Goal: Task Accomplishment & Management: Contribute content

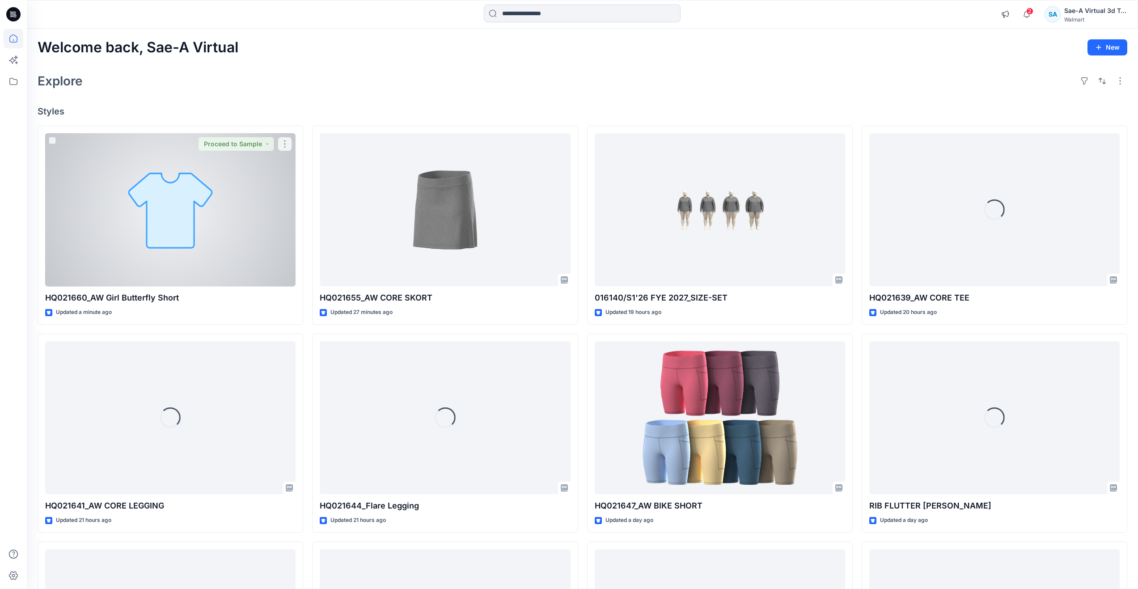
click at [93, 245] on div at bounding box center [170, 209] width 250 height 153
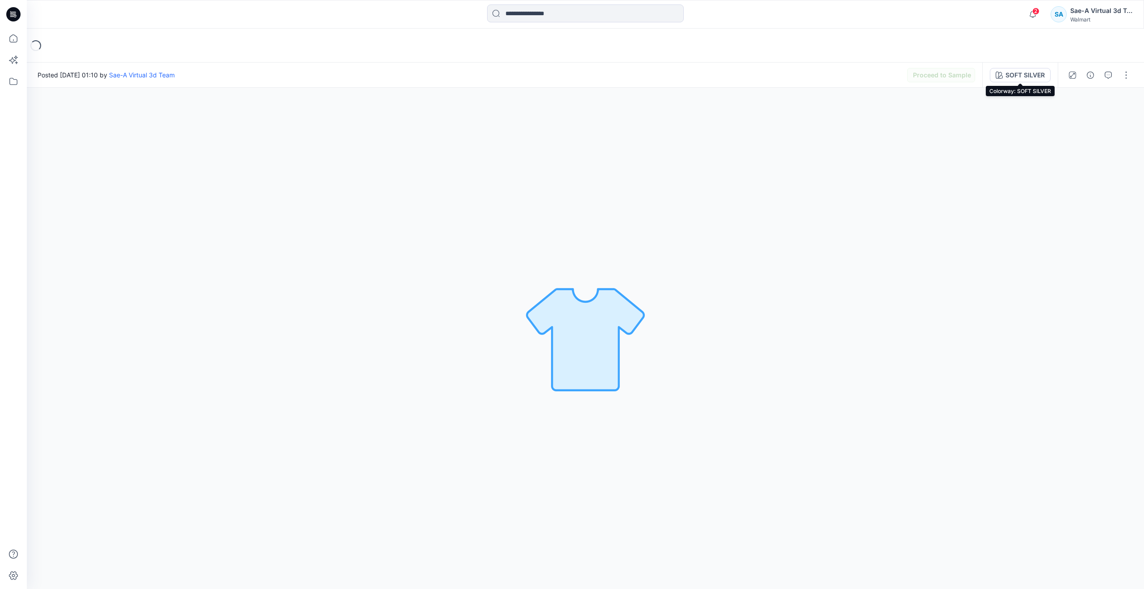
click at [1007, 78] on div "SOFT SILVER" at bounding box center [1025, 75] width 39 height 10
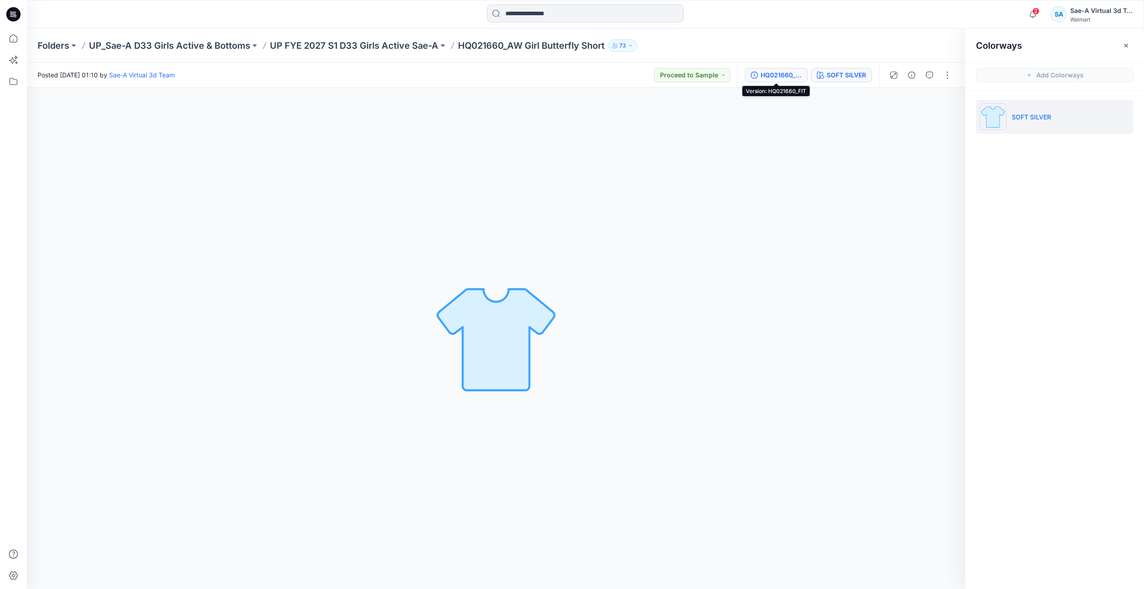
click at [783, 75] on div "HQ021660_FIT" at bounding box center [781, 75] width 41 height 10
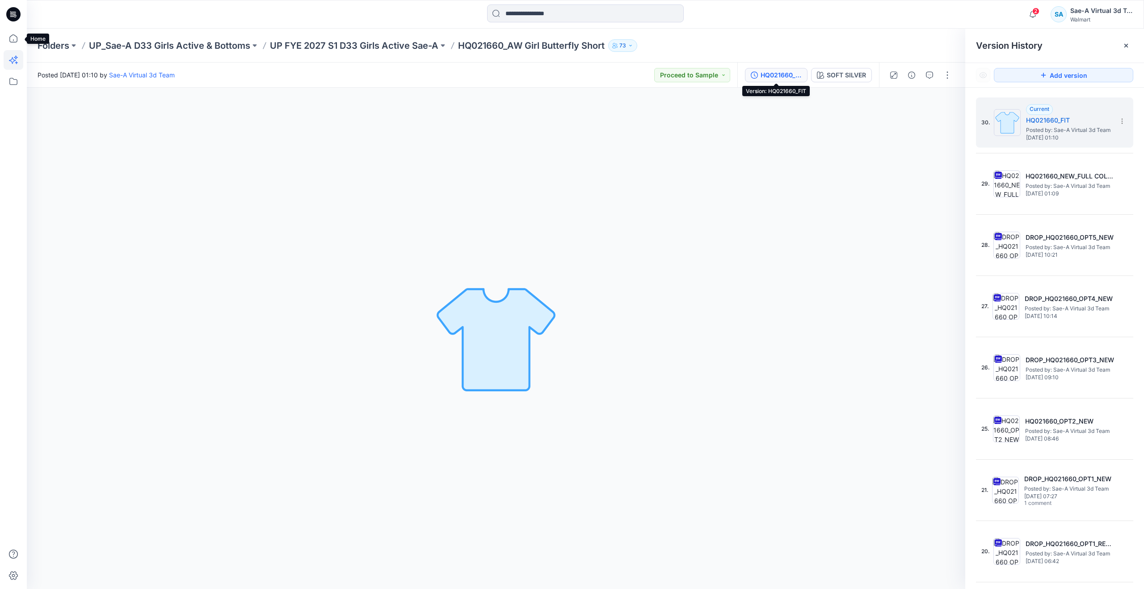
drag, startPoint x: 11, startPoint y: 40, endPoint x: 7, endPoint y: 58, distance: 18.3
click at [11, 40] on icon at bounding box center [14, 39] width 20 height 20
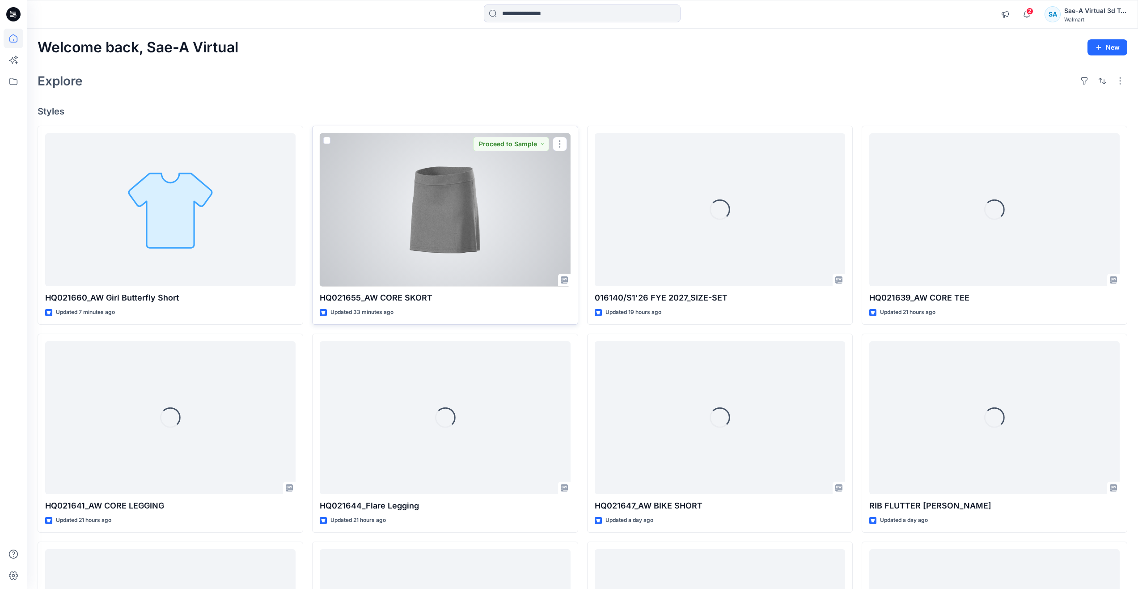
click at [483, 215] on div at bounding box center [445, 209] width 250 height 153
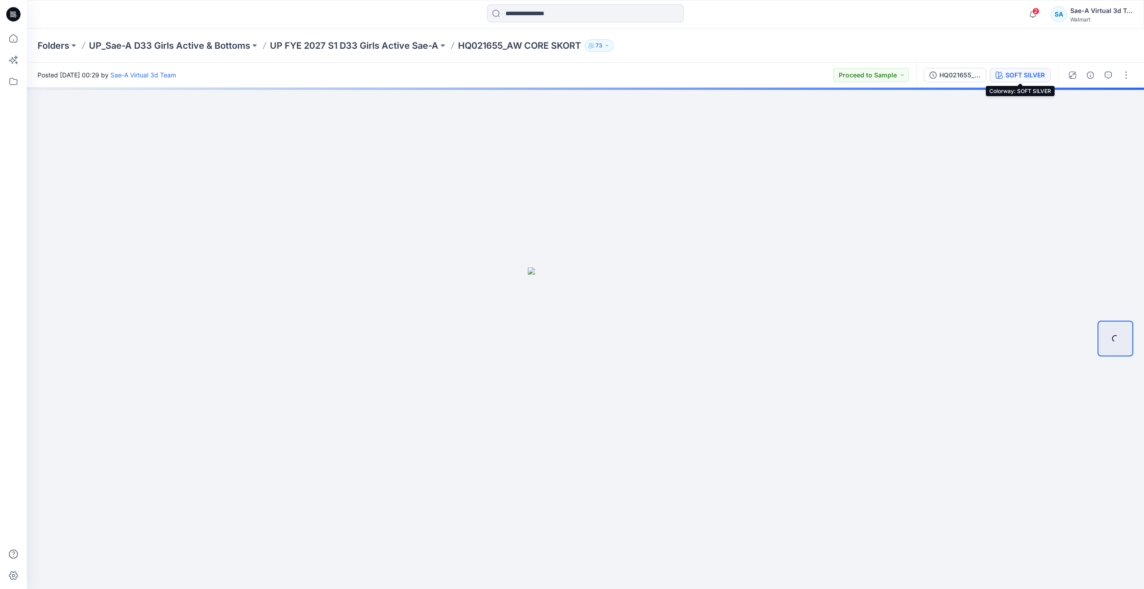
click at [1016, 72] on div "SOFT SILVER" at bounding box center [1025, 75] width 39 height 10
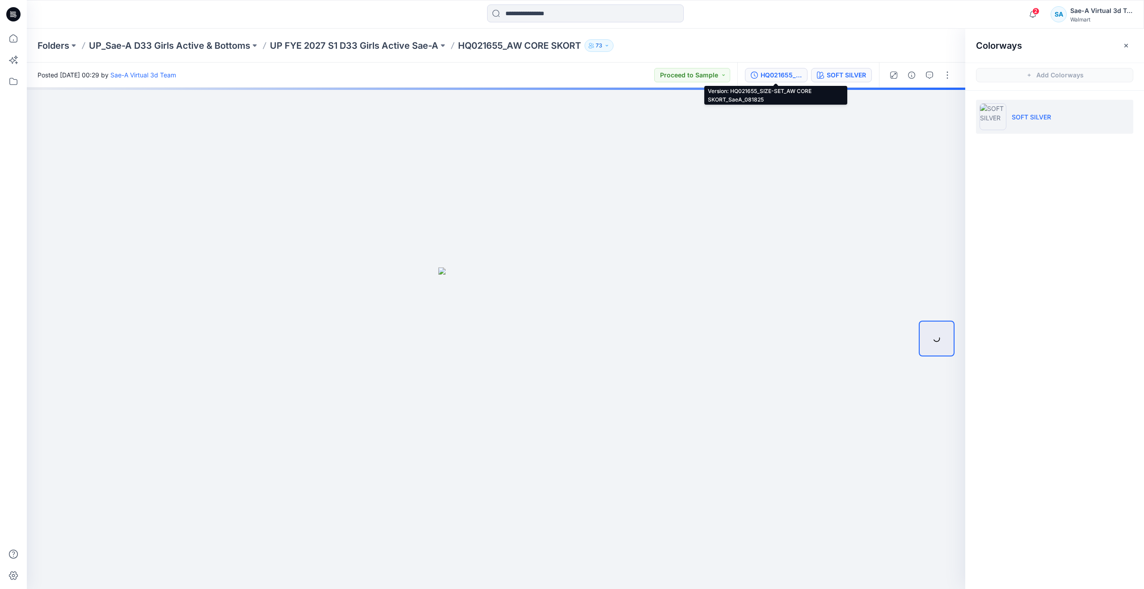
click at [773, 74] on div "HQ021655_SIZE-SET_AW CORE SKORT_SaeA_081825" at bounding box center [781, 75] width 41 height 10
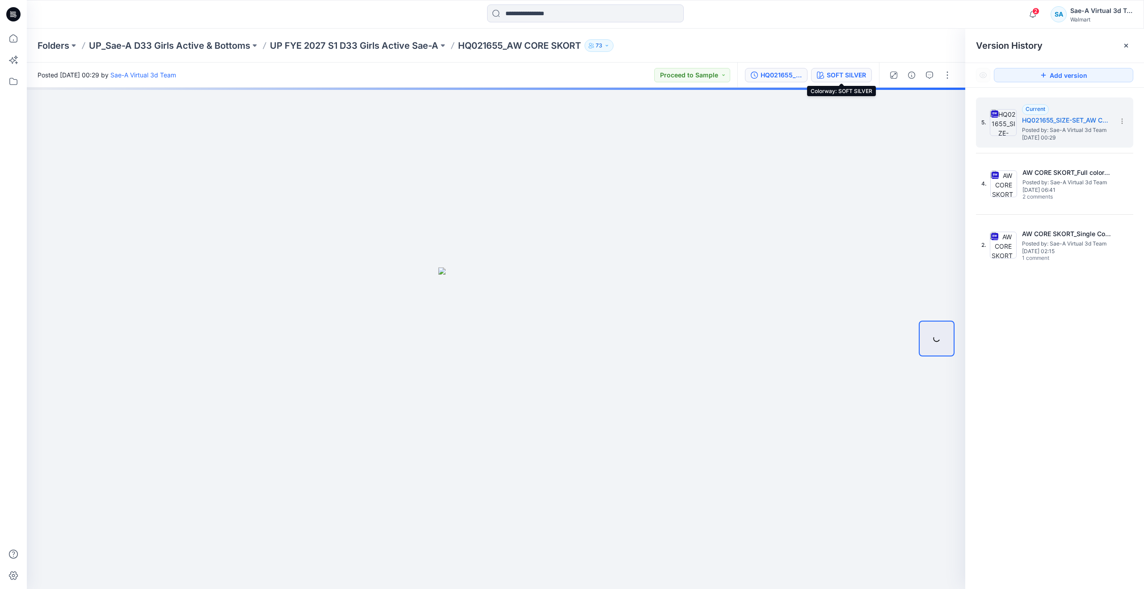
click at [828, 80] on button "SOFT SILVER" at bounding box center [841, 75] width 61 height 14
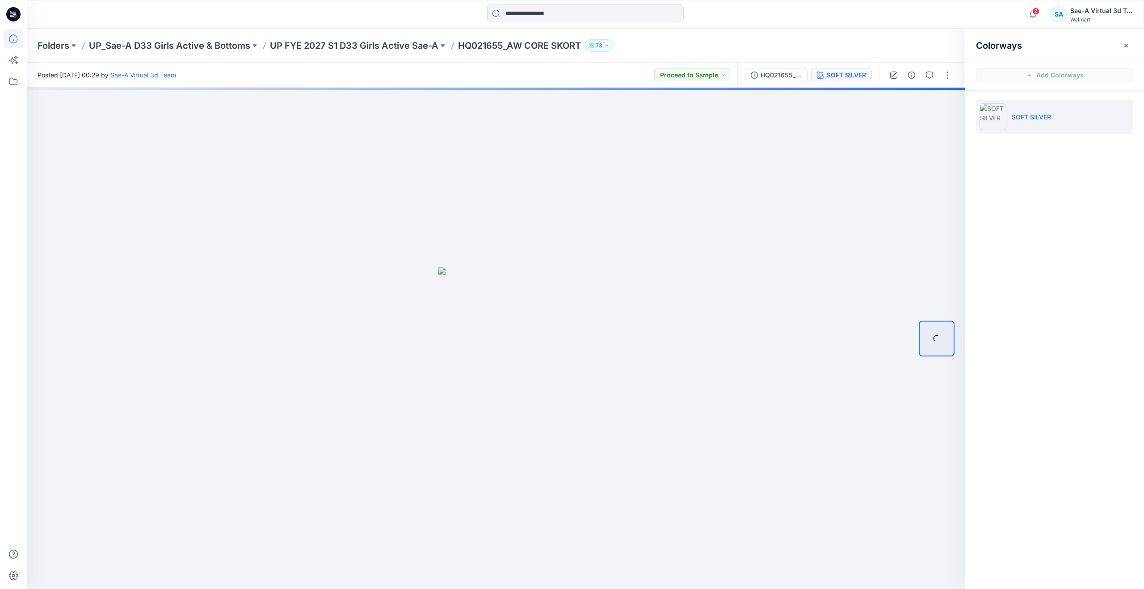
click at [21, 36] on icon at bounding box center [14, 39] width 20 height 20
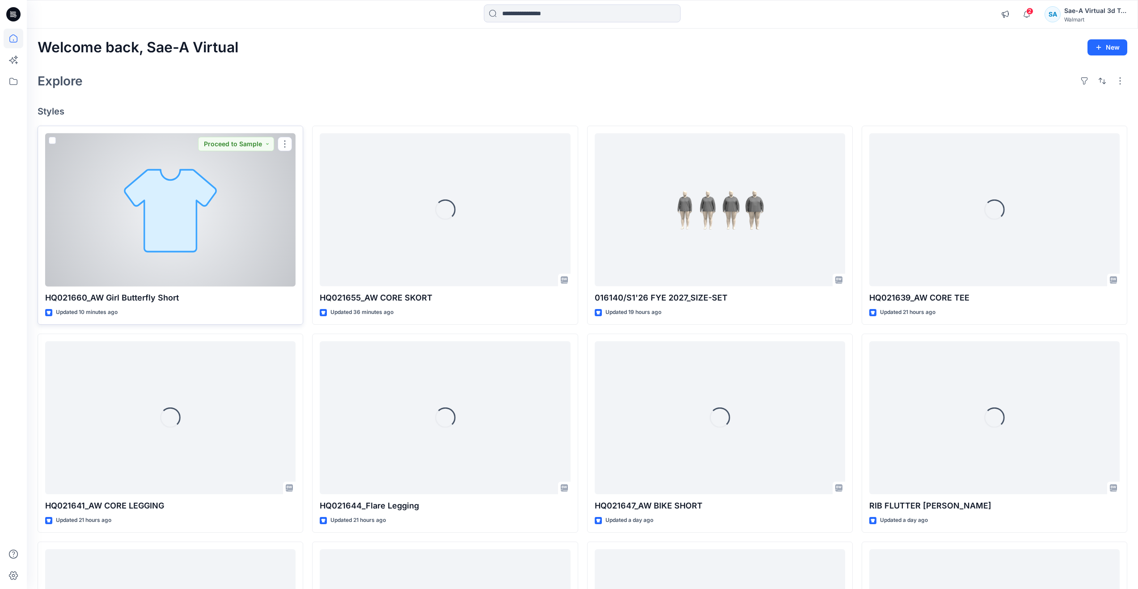
click at [156, 242] on div at bounding box center [170, 209] width 250 height 153
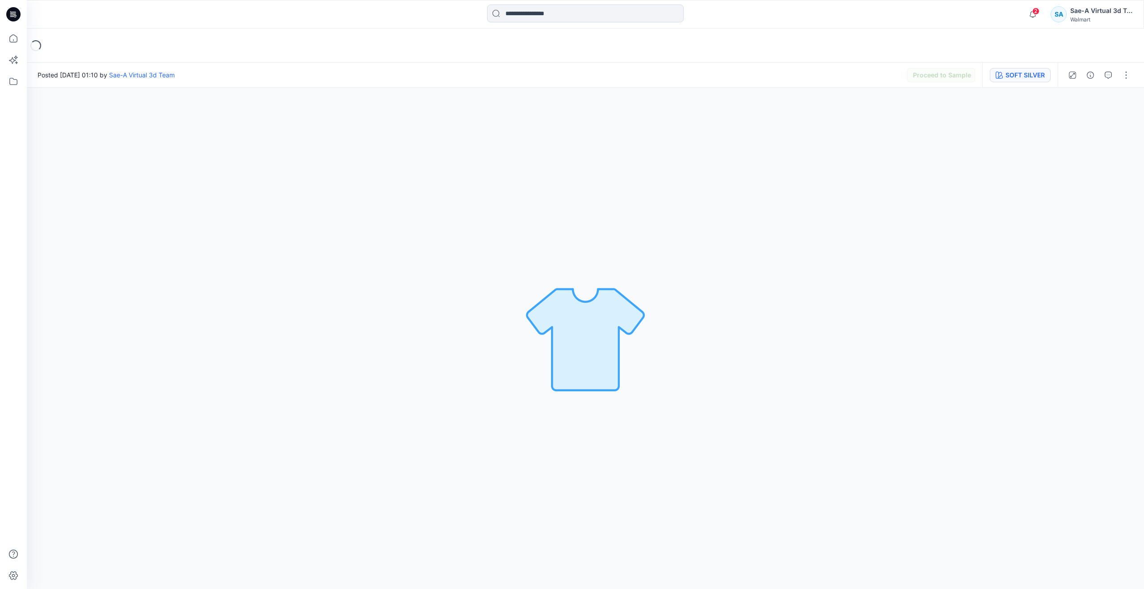
click at [1024, 76] on div "SOFT SILVER" at bounding box center [1025, 75] width 39 height 10
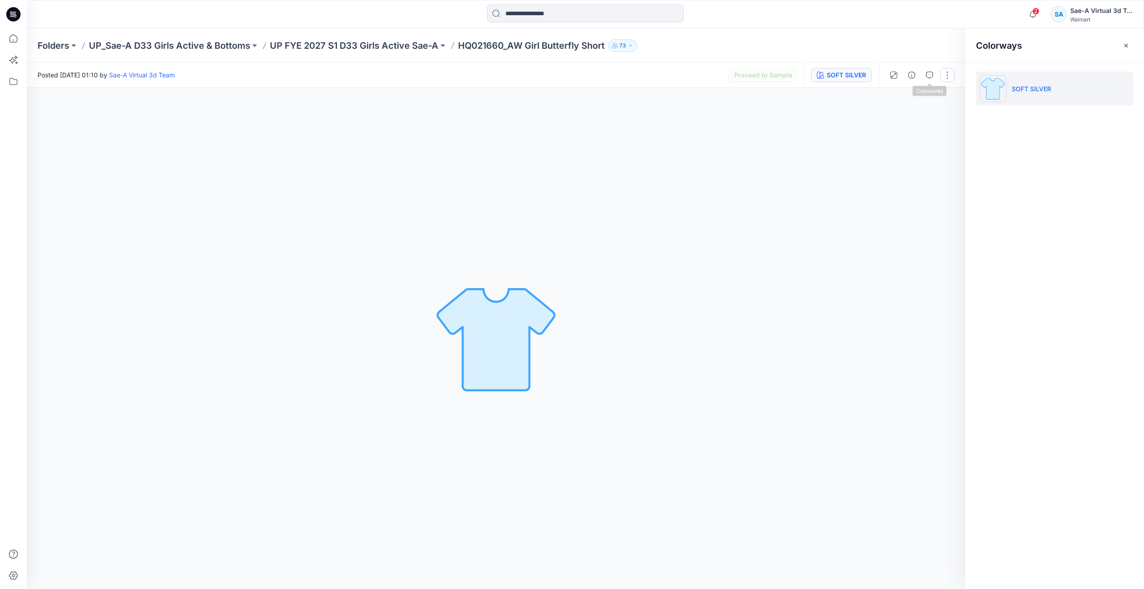
click at [946, 77] on button "button" at bounding box center [948, 75] width 14 height 14
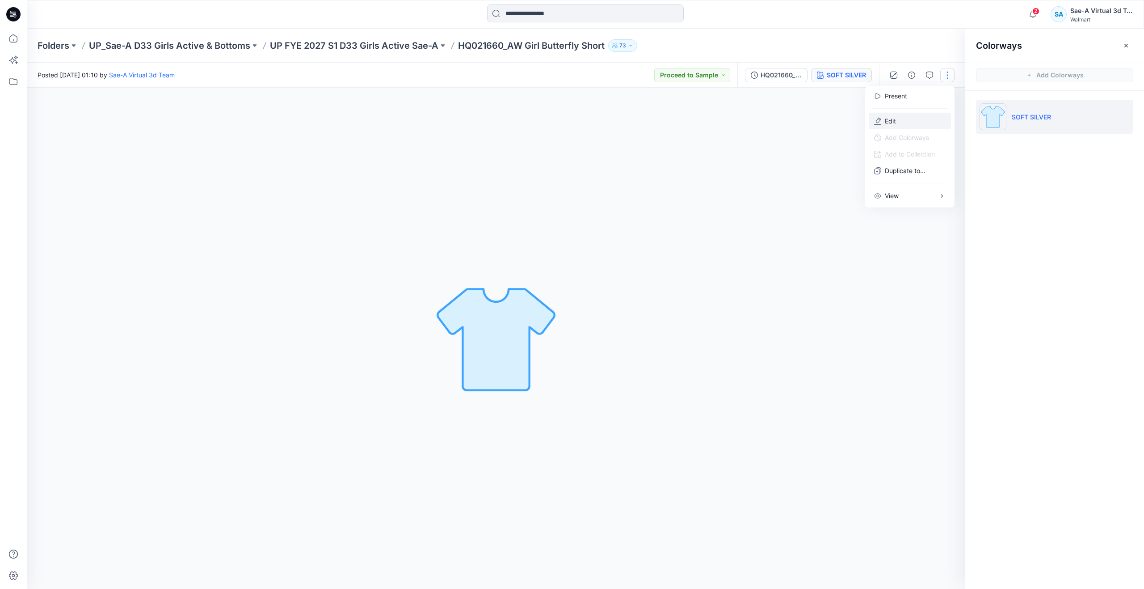
click at [902, 124] on button "Edit" at bounding box center [910, 121] width 82 height 17
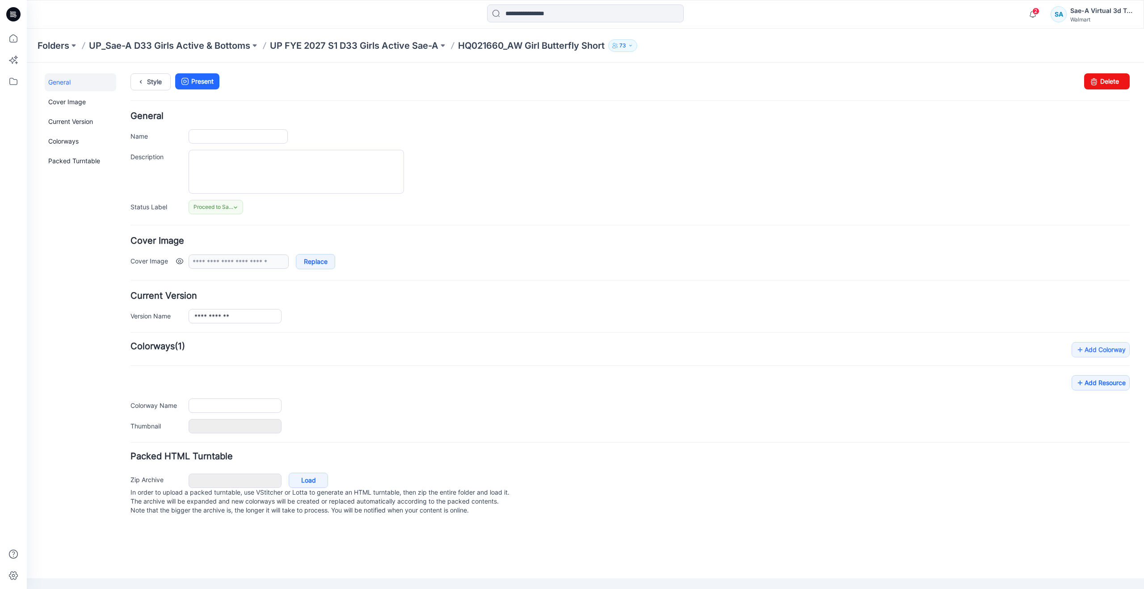
type input "**********"
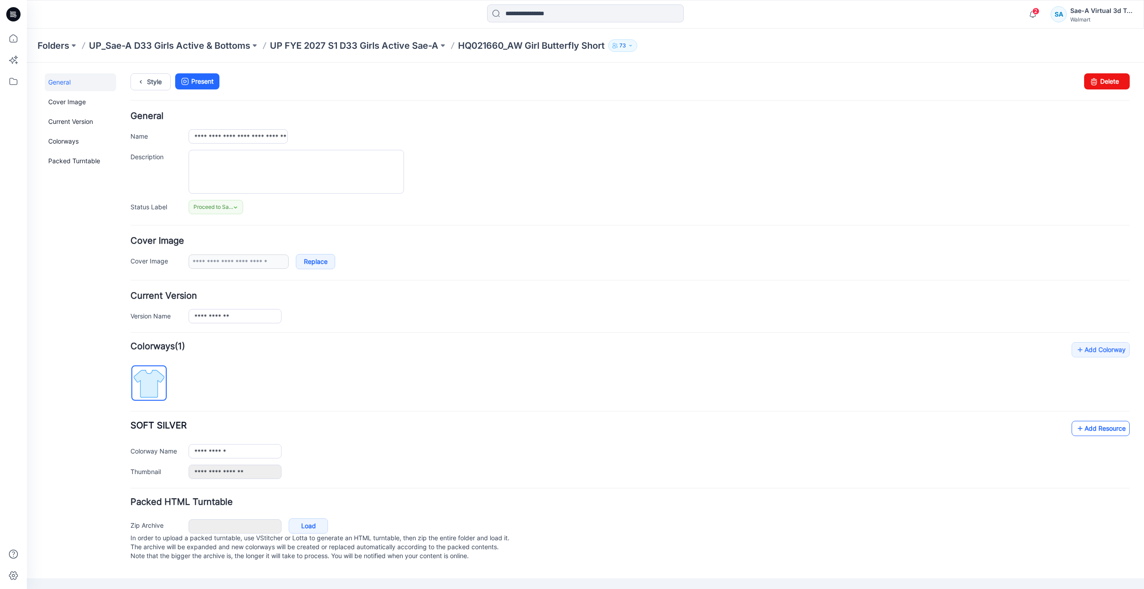
click at [1081, 424] on icon at bounding box center [1080, 428] width 9 height 14
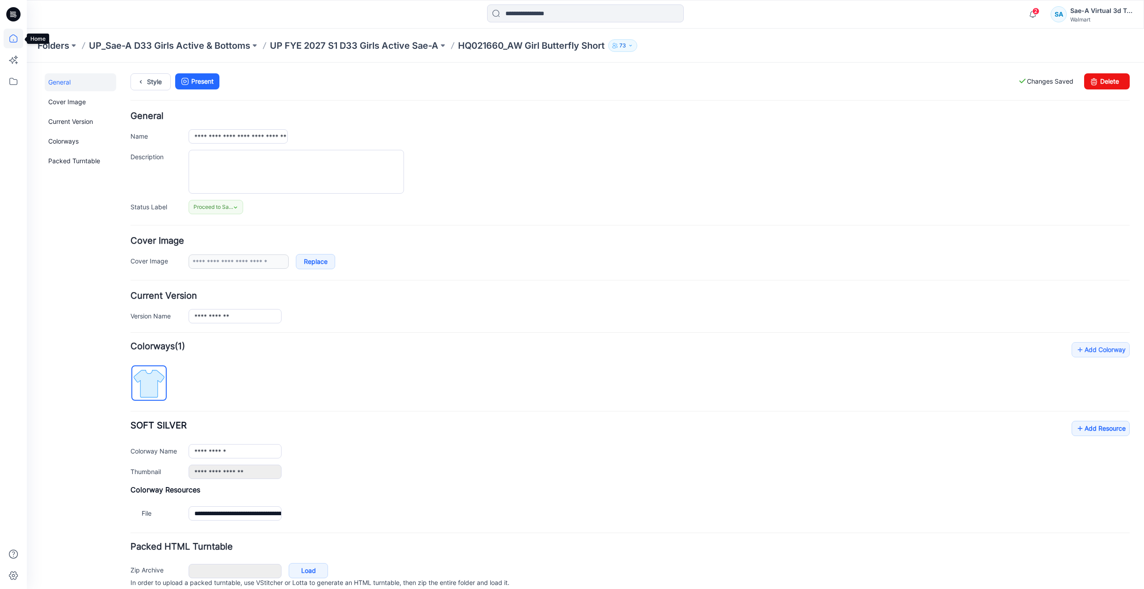
click at [20, 41] on icon at bounding box center [14, 39] width 20 height 20
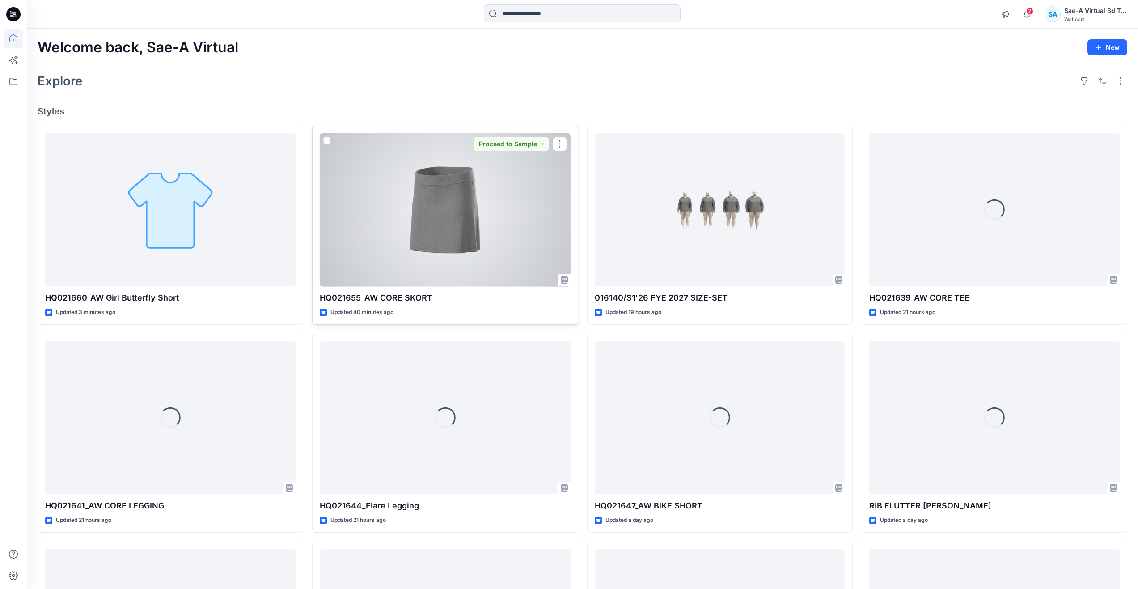
click at [438, 248] on div at bounding box center [445, 209] width 250 height 153
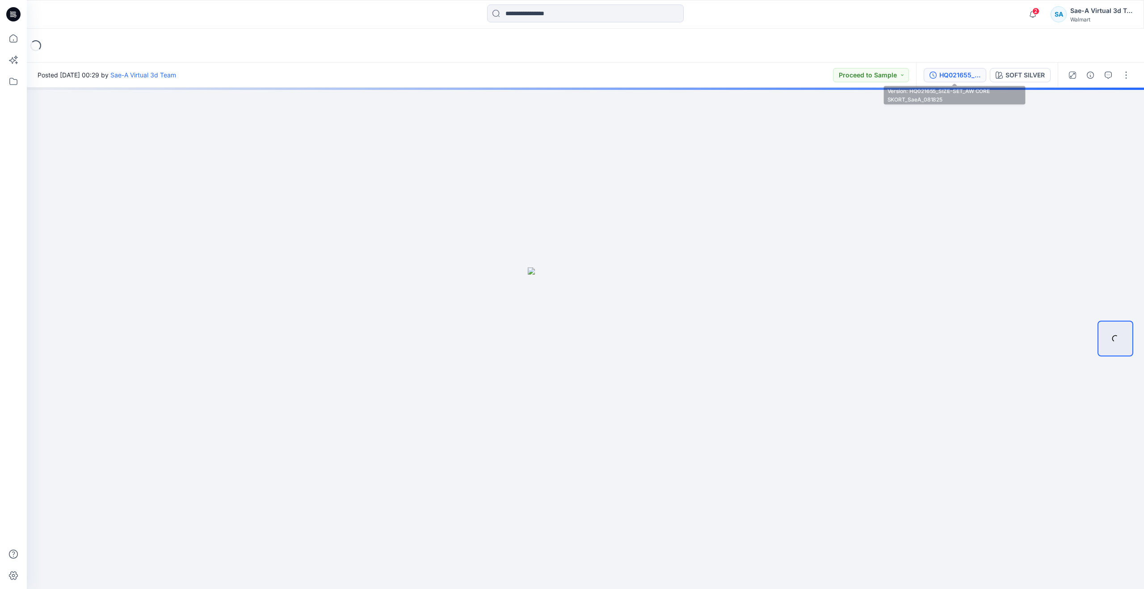
click at [964, 73] on div "HQ021655_SIZE-SET_AW CORE SKORT_SaeA_081825" at bounding box center [960, 75] width 41 height 10
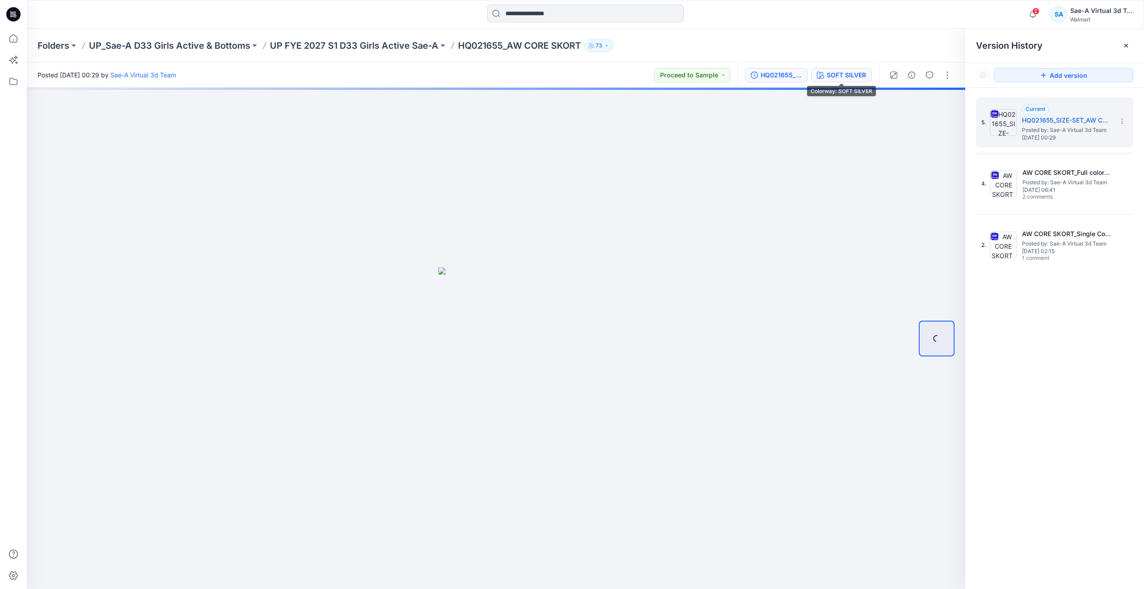
click at [837, 71] on div "SOFT SILVER" at bounding box center [846, 75] width 39 height 10
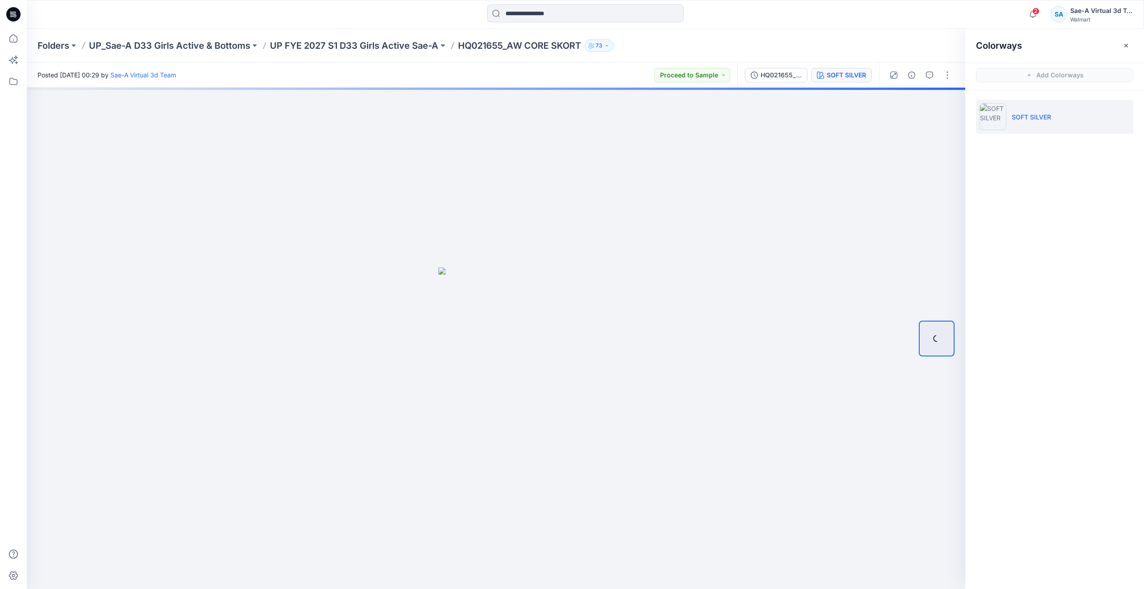
click at [24, 40] on div at bounding box center [13, 294] width 27 height 589
click at [19, 40] on icon at bounding box center [14, 39] width 20 height 20
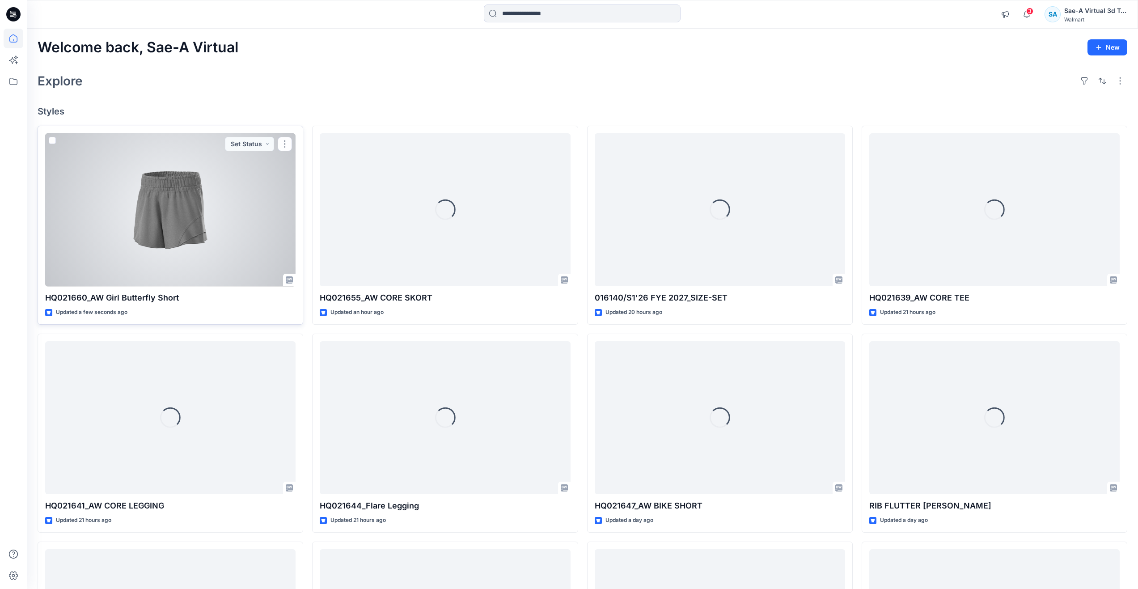
click at [131, 234] on div at bounding box center [170, 209] width 250 height 153
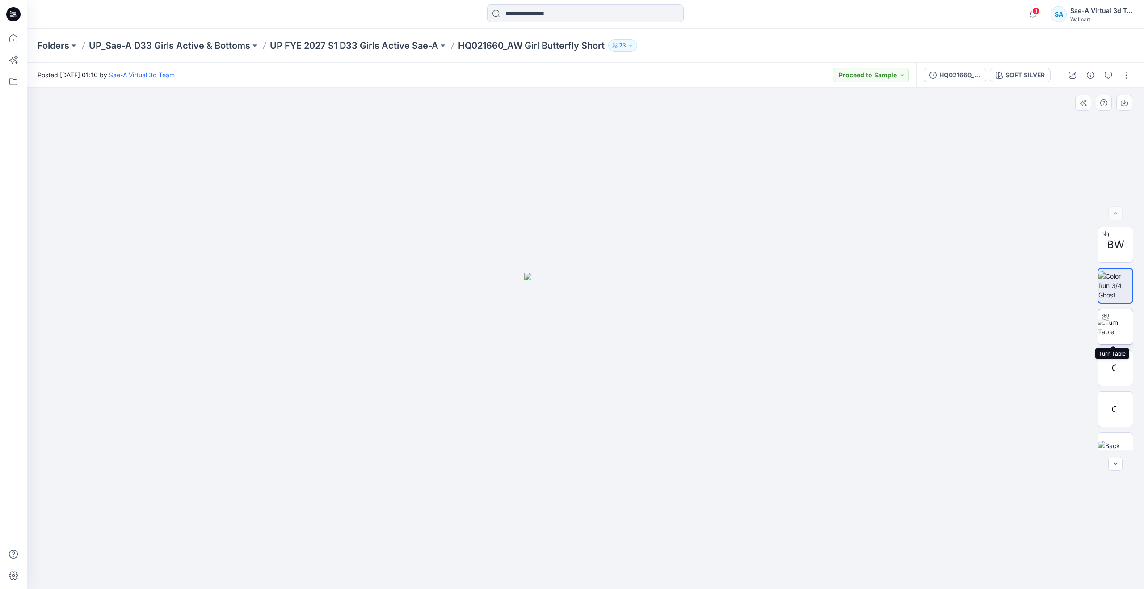
click at [1122, 324] on img at bounding box center [1115, 326] width 35 height 19
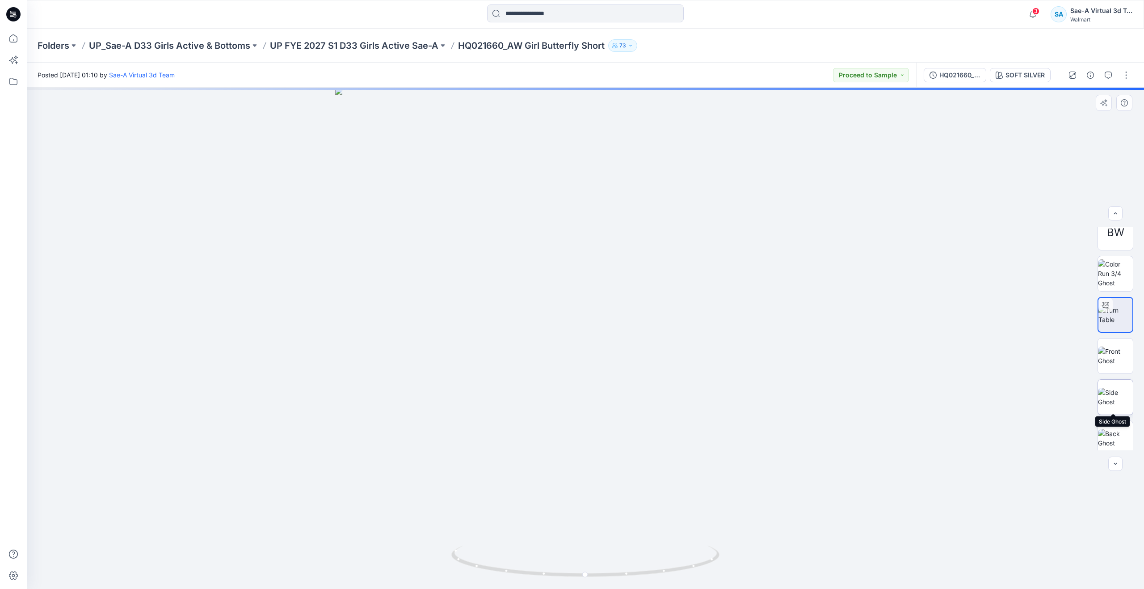
scroll to position [18, 0]
drag, startPoint x: 584, startPoint y: 568, endPoint x: 648, endPoint y: 565, distance: 63.6
click at [648, 565] on icon at bounding box center [587, 562] width 270 height 34
drag, startPoint x: 589, startPoint y: 574, endPoint x: 591, endPoint y: 535, distance: 38.9
click at [591, 535] on div at bounding box center [586, 338] width 1118 height 501
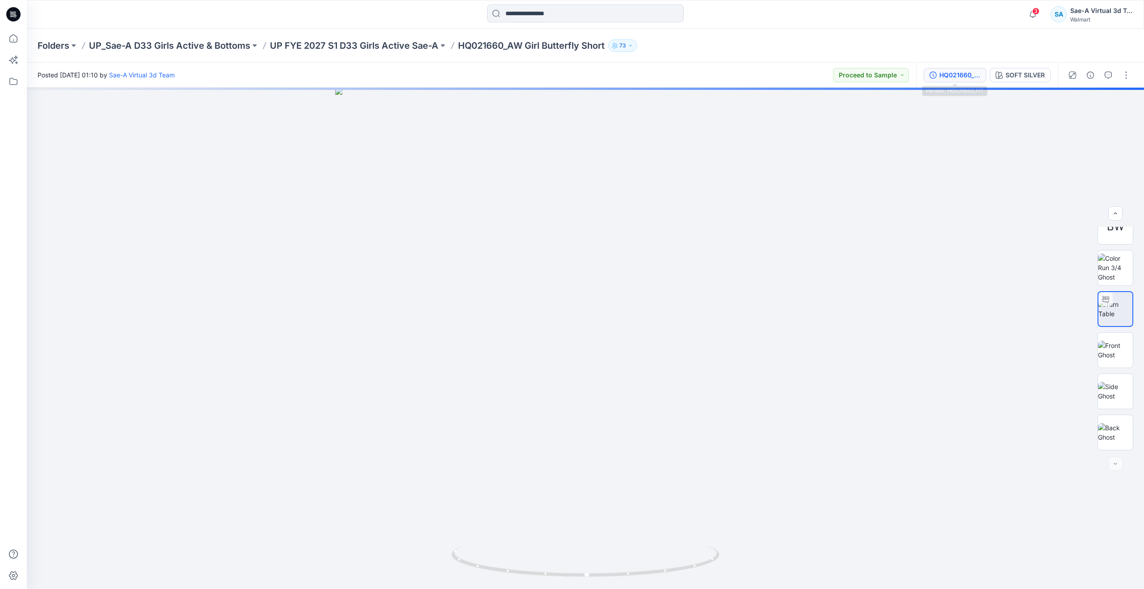
click at [954, 73] on div "HQ021660_FIT" at bounding box center [960, 75] width 41 height 10
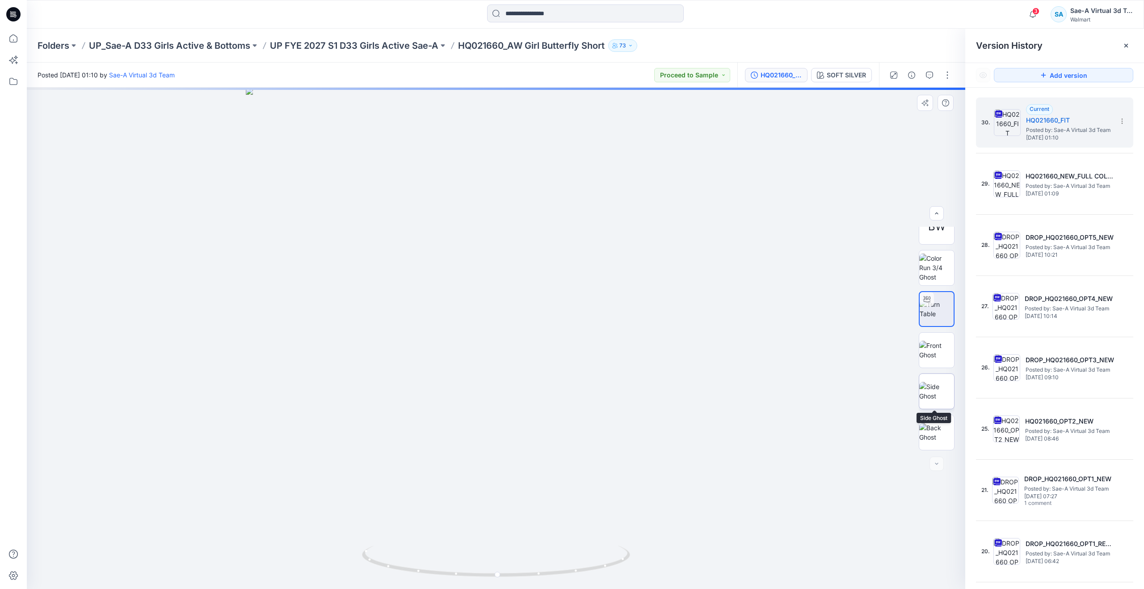
click at [925, 388] on img at bounding box center [937, 391] width 35 height 19
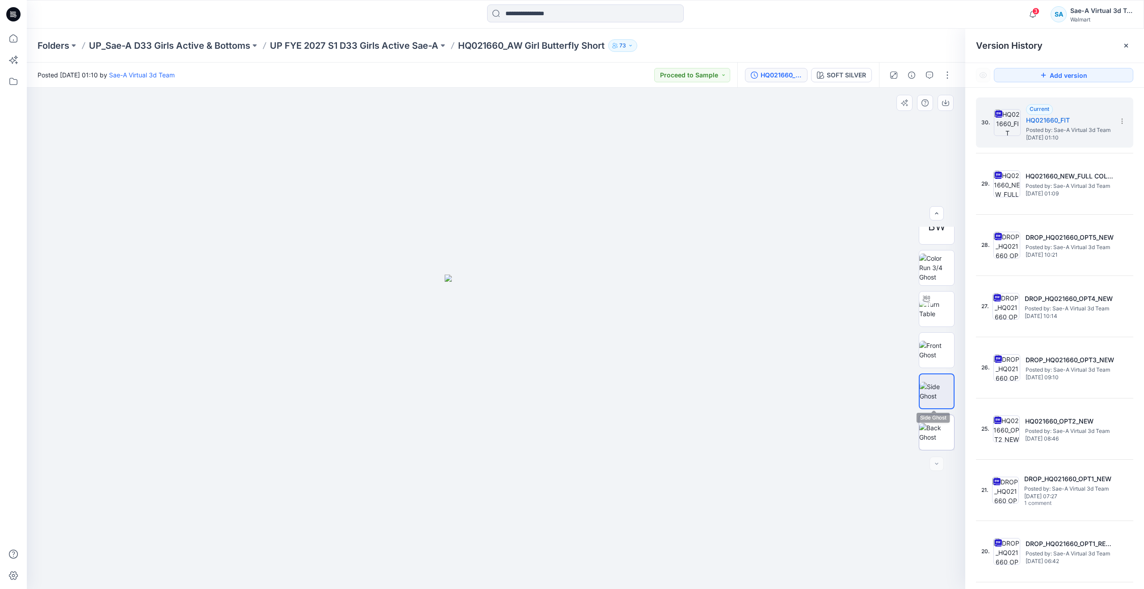
click at [932, 423] on img at bounding box center [937, 432] width 35 height 19
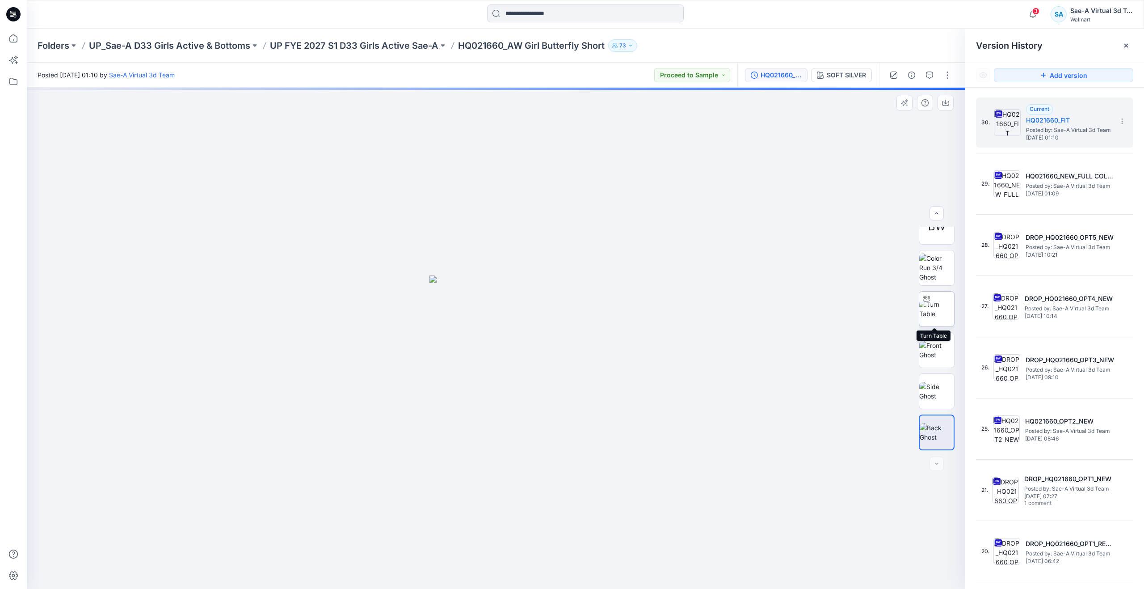
click at [937, 302] on img at bounding box center [937, 309] width 35 height 19
click at [929, 423] on img at bounding box center [937, 432] width 35 height 19
click at [933, 300] on img at bounding box center [937, 309] width 35 height 19
drag, startPoint x: 501, startPoint y: 577, endPoint x: 324, endPoint y: 506, distance: 191.0
click at [324, 506] on div at bounding box center [496, 338] width 939 height 501
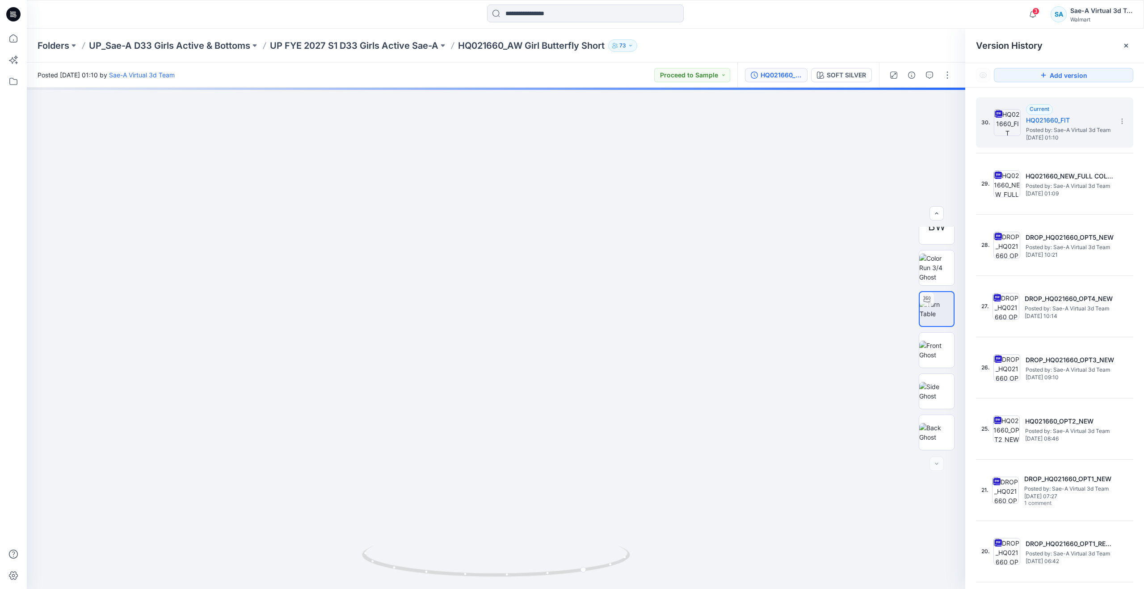
click at [10, 28] on icon at bounding box center [13, 14] width 14 height 29
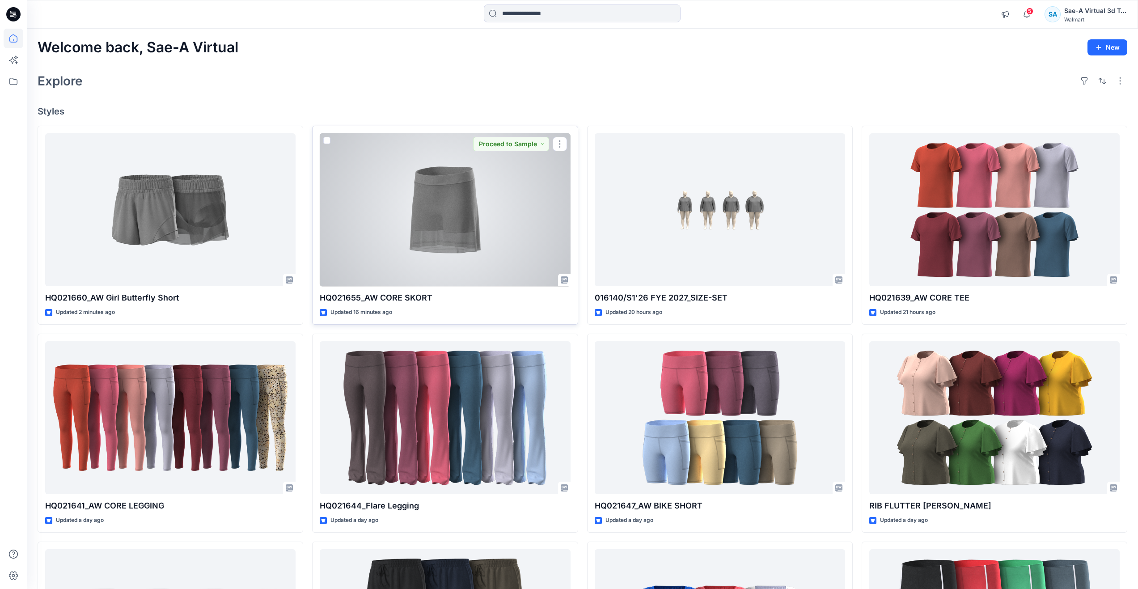
click at [460, 229] on div at bounding box center [445, 209] width 250 height 153
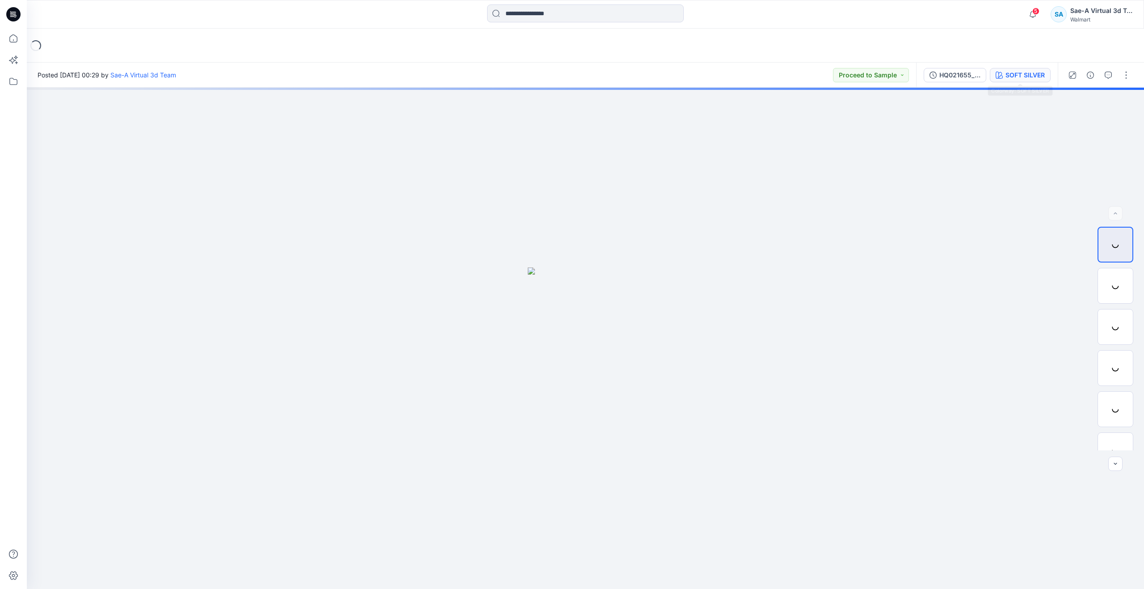
click at [569, 79] on div "SOFT SILVER" at bounding box center [1025, 75] width 39 height 10
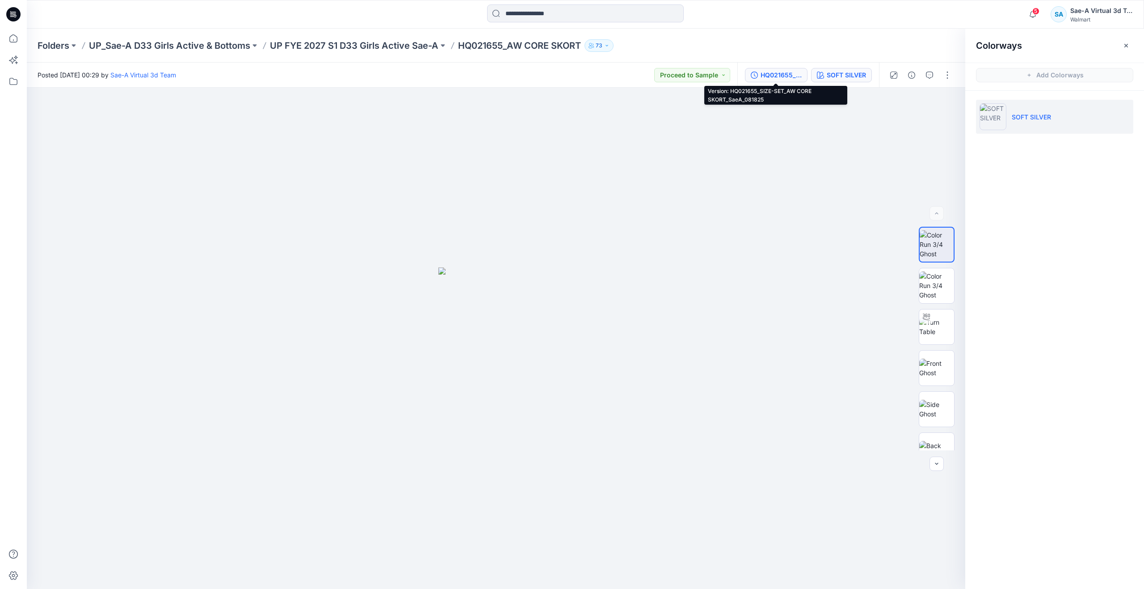
click at [569, 80] on button "HQ021655_SIZE-SET_AW CORE SKORT_SaeA_081825" at bounding box center [776, 75] width 63 height 14
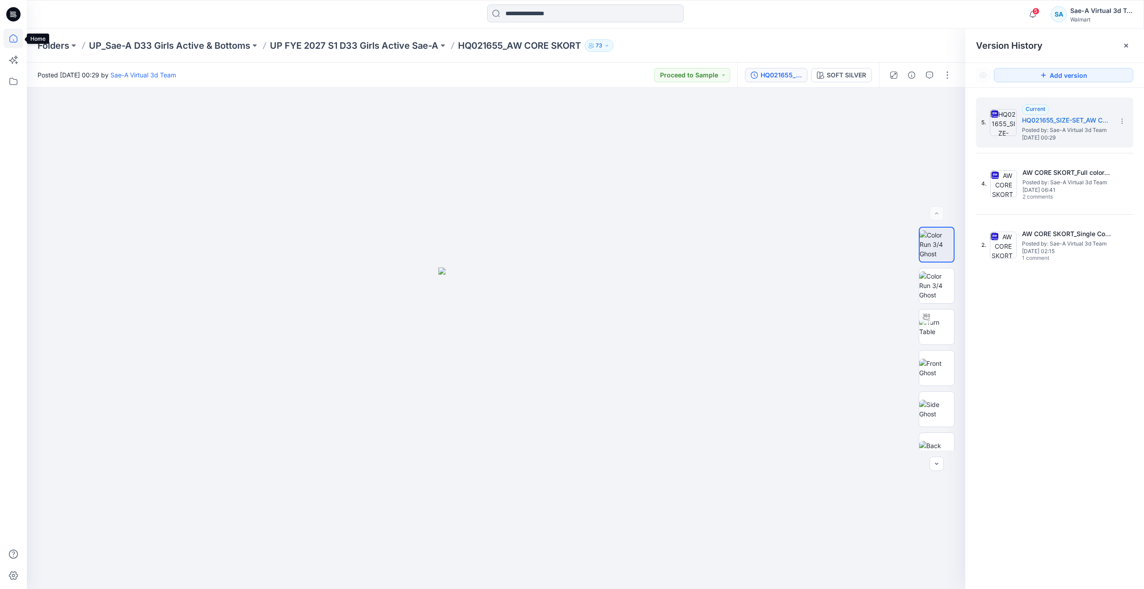
click at [11, 38] on icon at bounding box center [14, 39] width 20 height 20
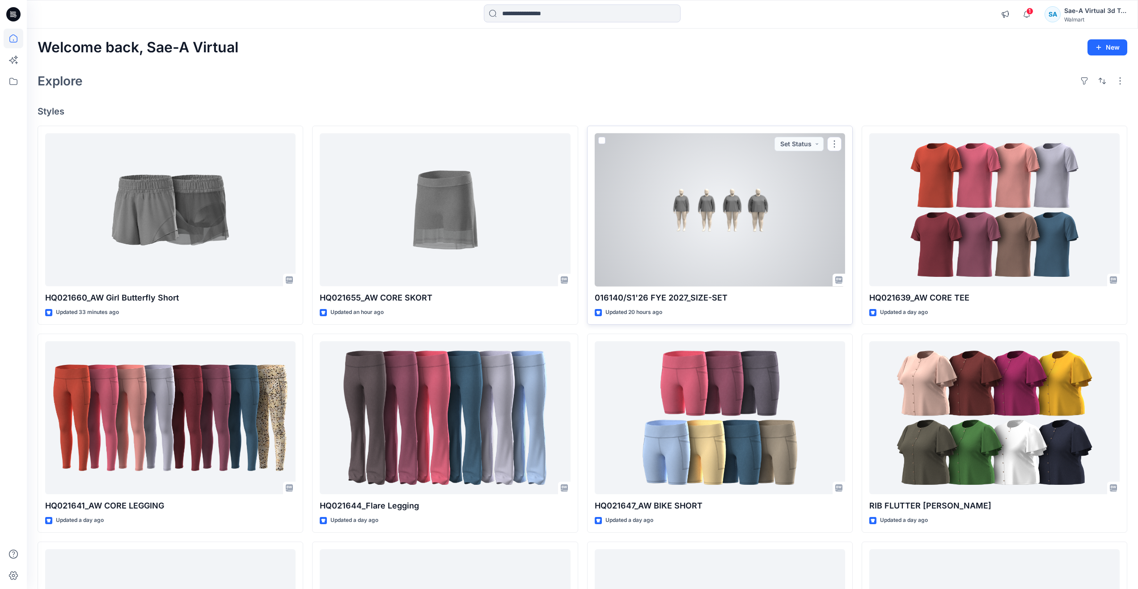
click at [569, 232] on div at bounding box center [720, 209] width 250 height 153
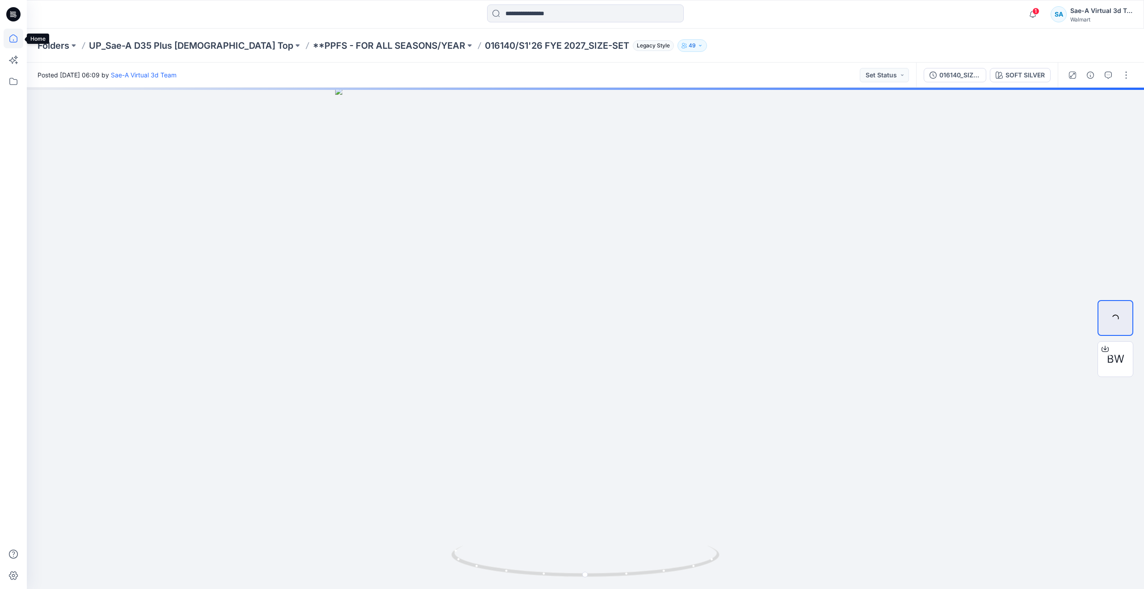
click at [12, 38] on icon at bounding box center [14, 39] width 20 height 20
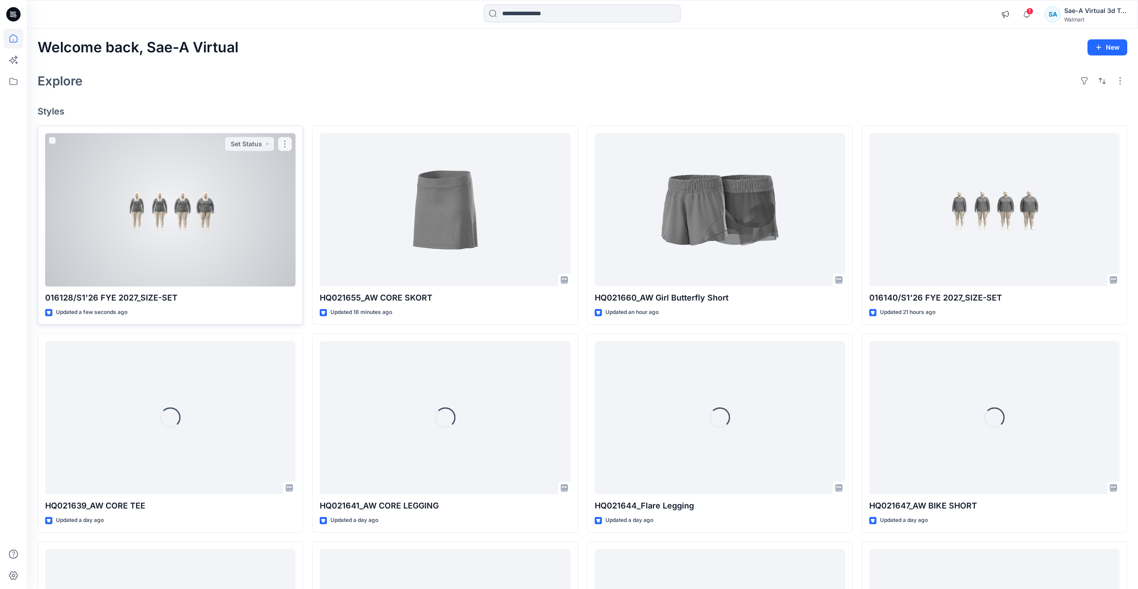
click at [195, 224] on div at bounding box center [170, 209] width 250 height 153
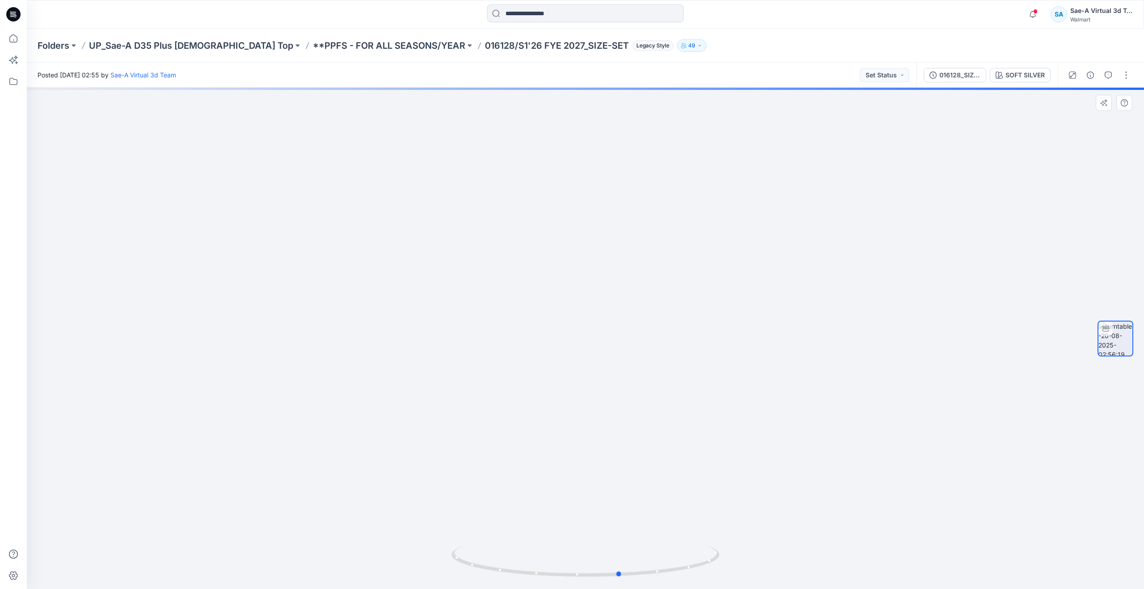
drag, startPoint x: 594, startPoint y: 578, endPoint x: 360, endPoint y: 509, distance: 243.3
click at [360, 509] on div at bounding box center [586, 338] width 1118 height 501
click at [18, 40] on icon at bounding box center [14, 39] width 20 height 20
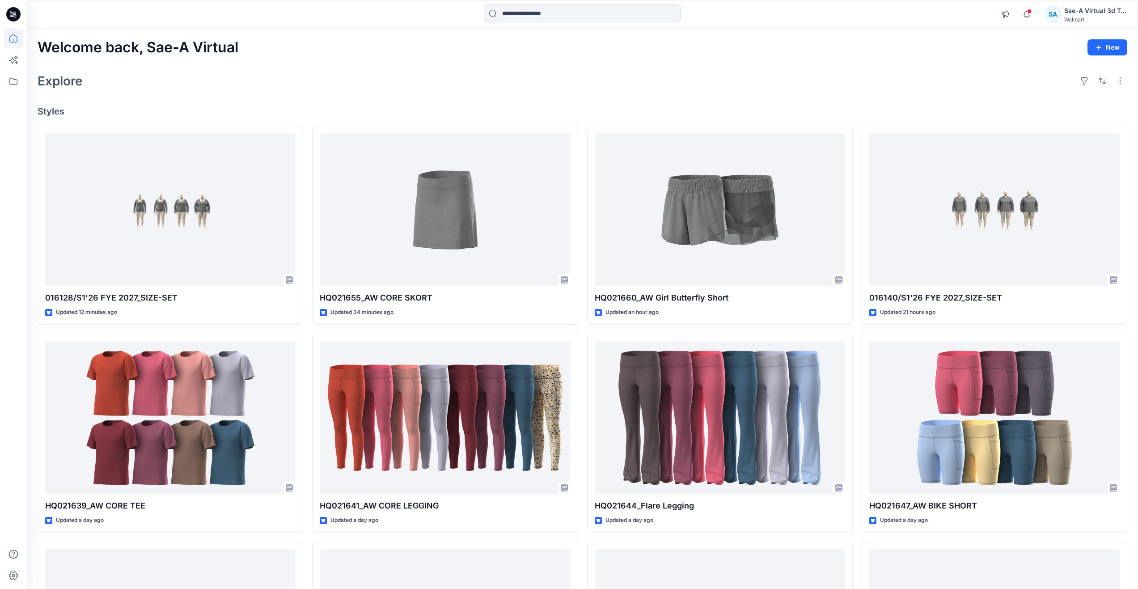
click at [626, 63] on div "Welcome back, Sae-A Virtual New Explore Styles 016128/S1'26 FYE 2027_SIZE-SET U…" at bounding box center [582, 406] width 1111 height 755
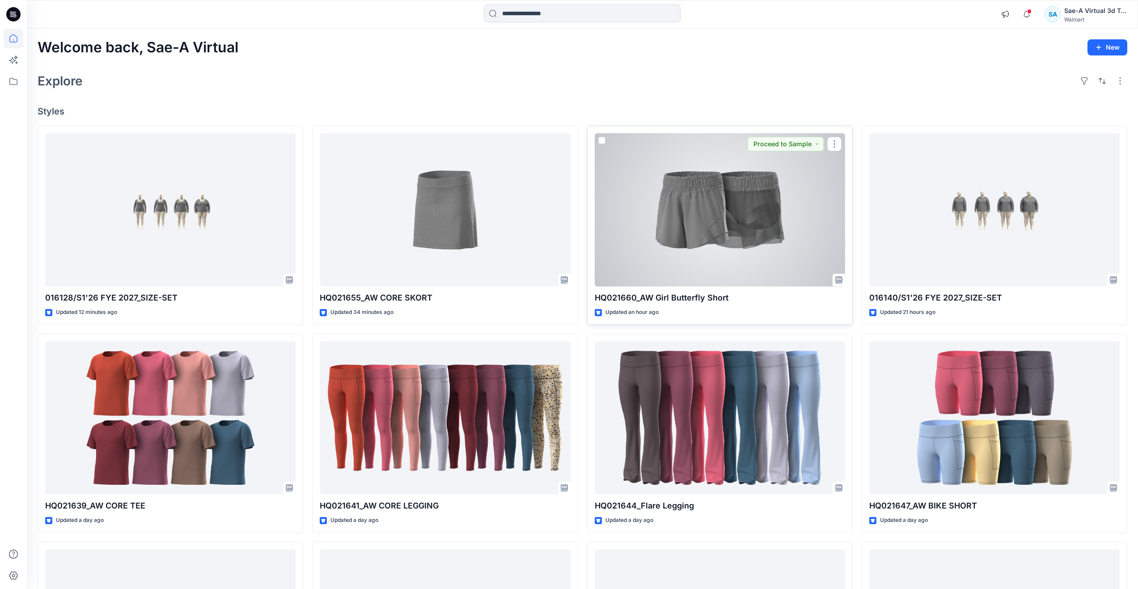
click at [646, 229] on div at bounding box center [720, 209] width 250 height 153
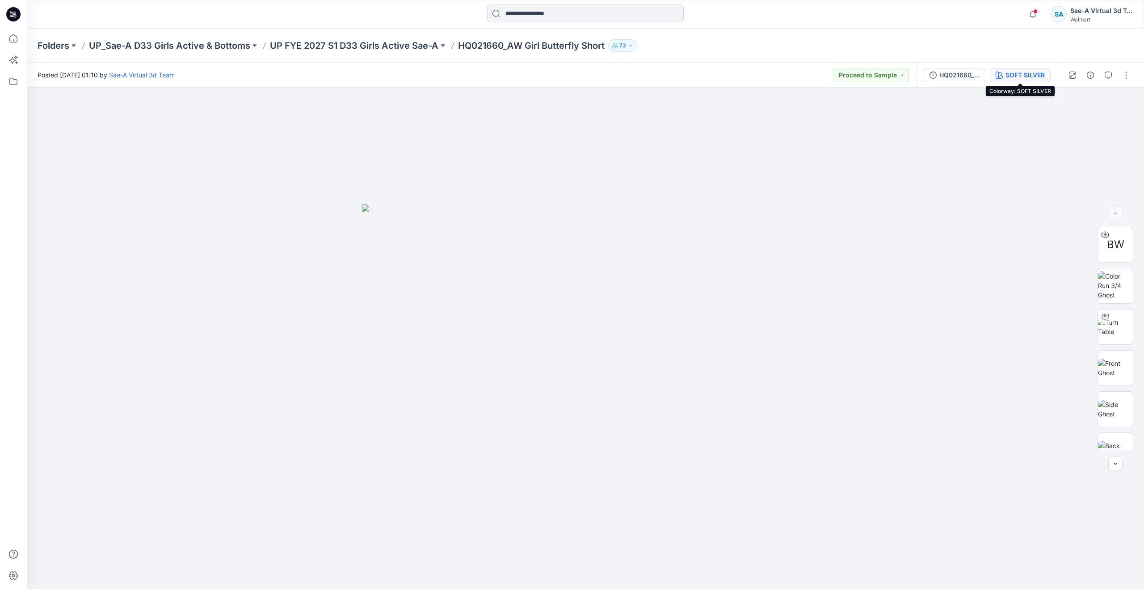
click at [1008, 76] on div "SOFT SILVER" at bounding box center [1025, 75] width 39 height 10
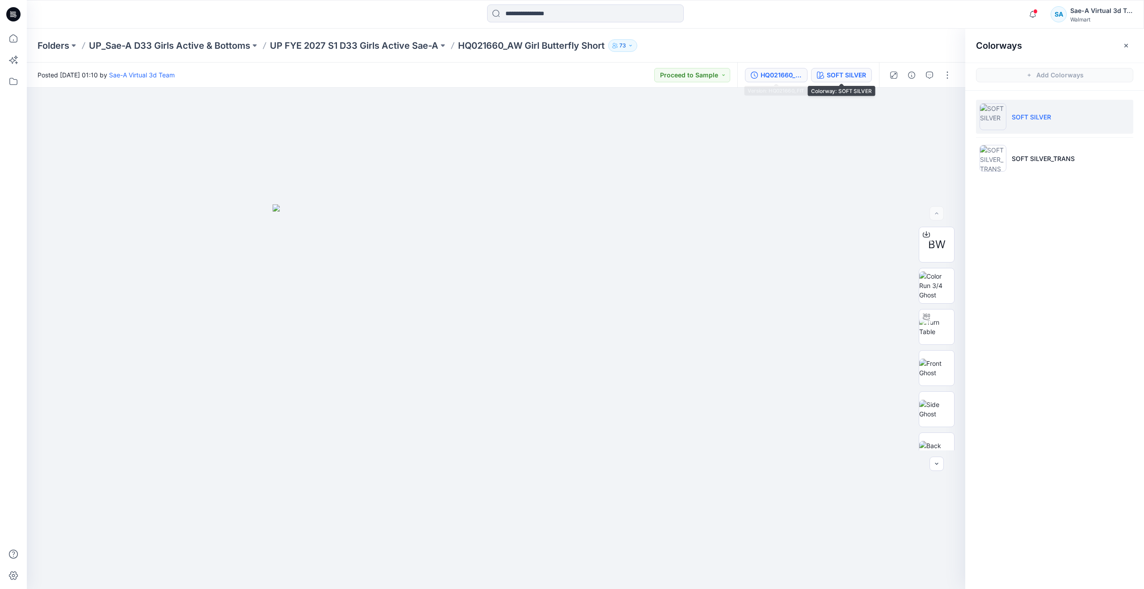
click at [806, 73] on button "HQ021660_FIT" at bounding box center [776, 75] width 63 height 14
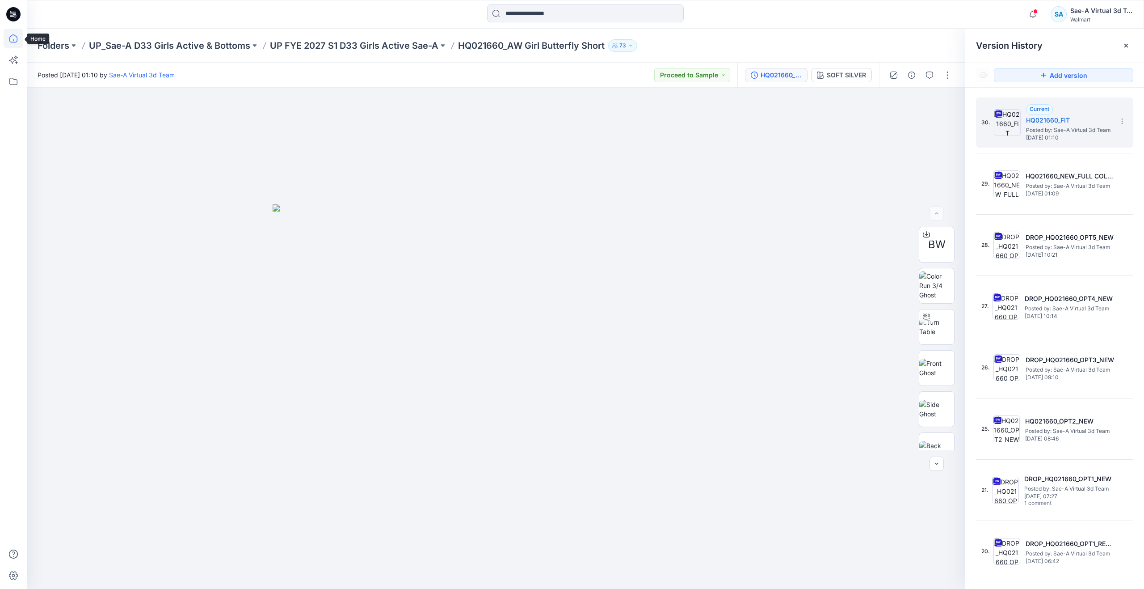
click at [11, 40] on icon at bounding box center [14, 39] width 20 height 20
